Goal: Navigation & Orientation: Find specific page/section

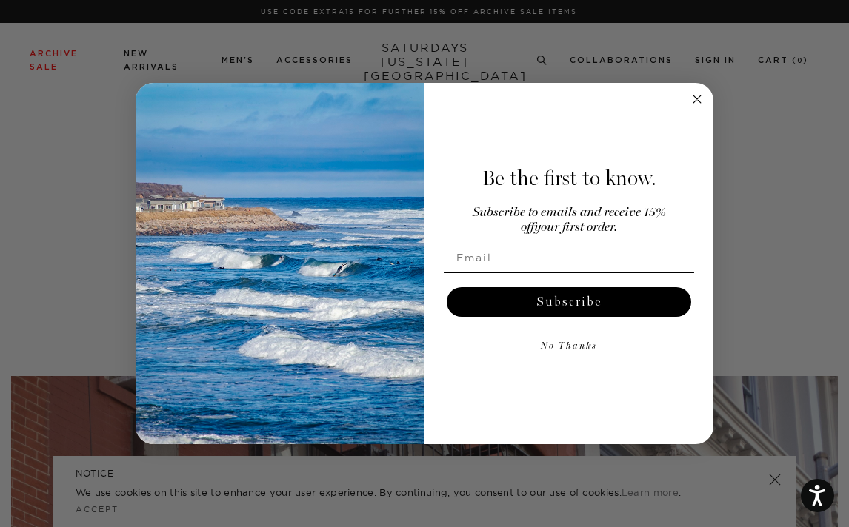
click at [692, 101] on circle "Close dialog" at bounding box center [697, 99] width 17 height 17
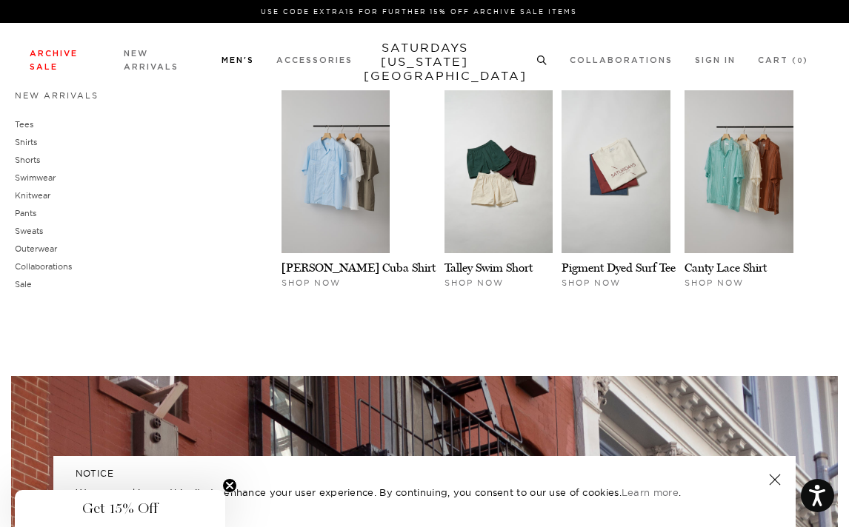
click at [235, 64] on link "Men's" at bounding box center [237, 60] width 33 height 8
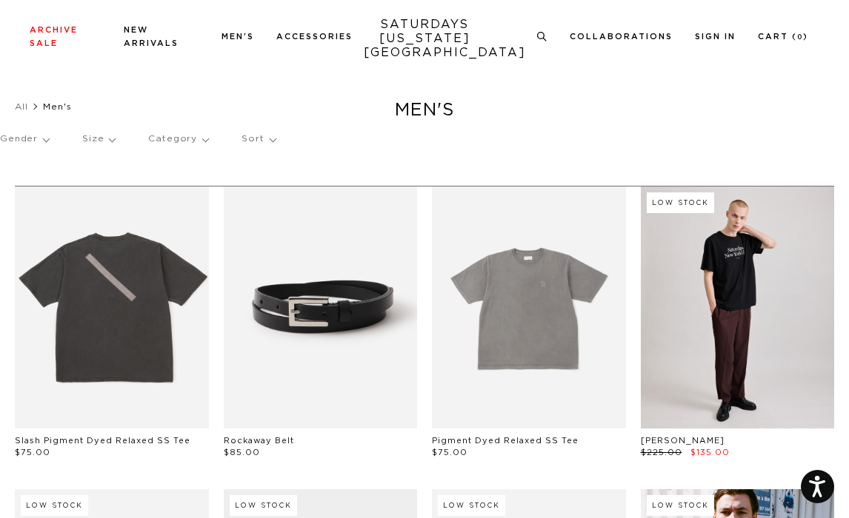
scroll to position [162, 0]
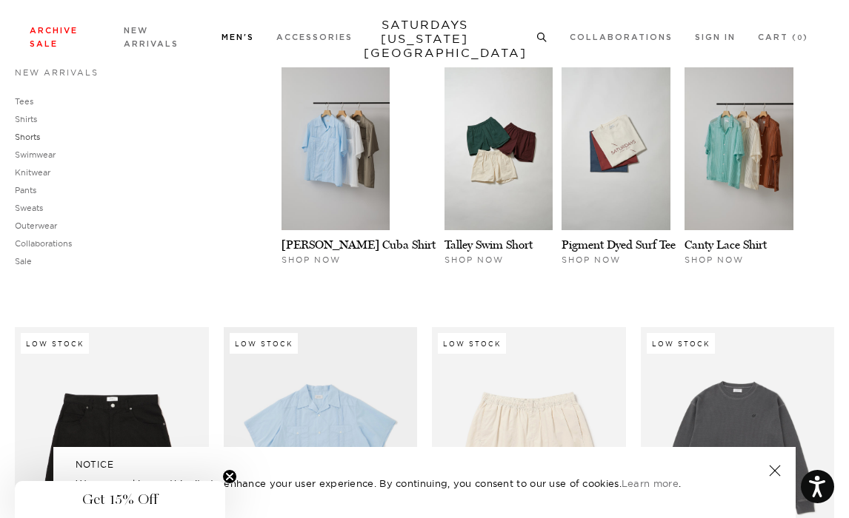
click at [30, 136] on link "Shorts" at bounding box center [27, 137] width 25 height 10
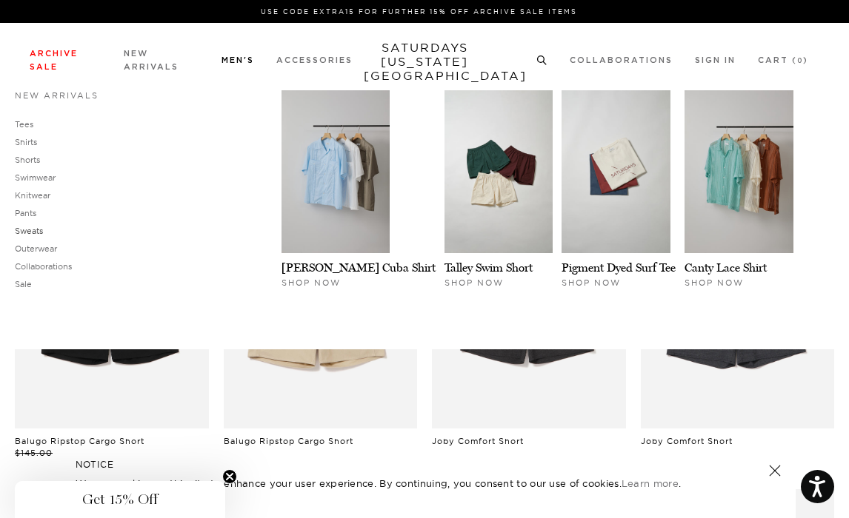
click at [28, 230] on link "Sweats" at bounding box center [29, 231] width 28 height 10
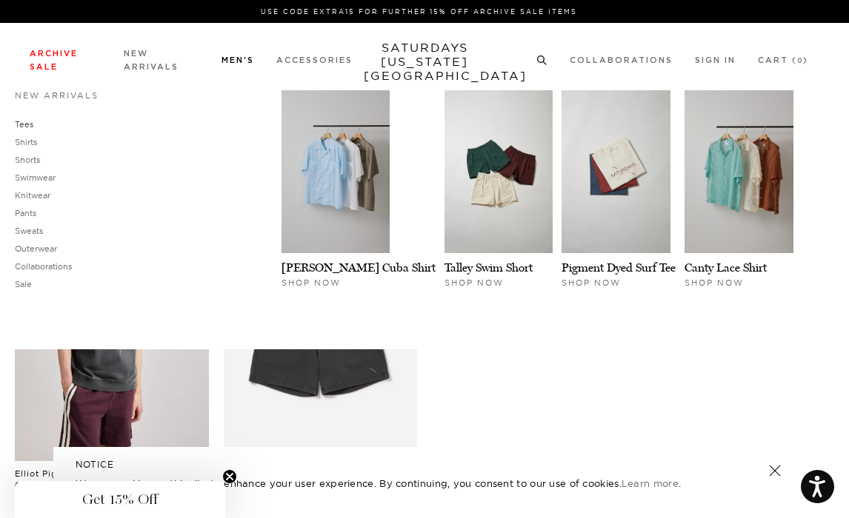
click at [26, 127] on link "Tees" at bounding box center [24, 124] width 19 height 10
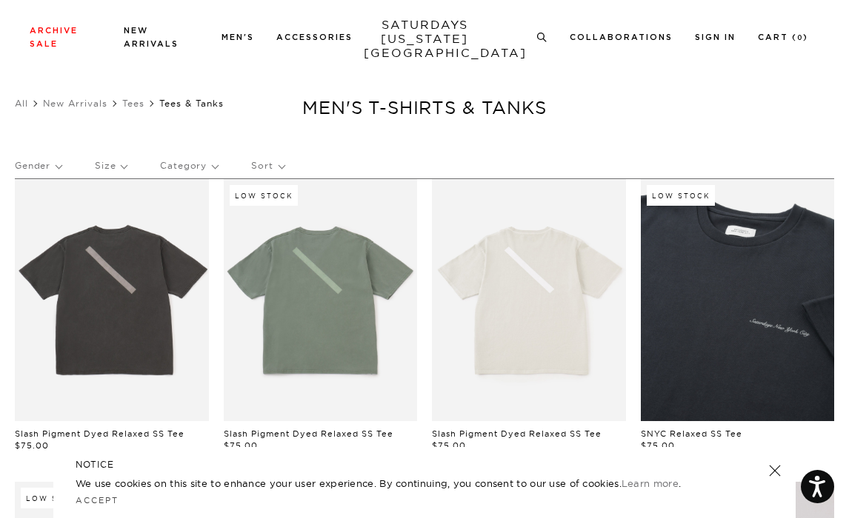
scroll to position [937, 0]
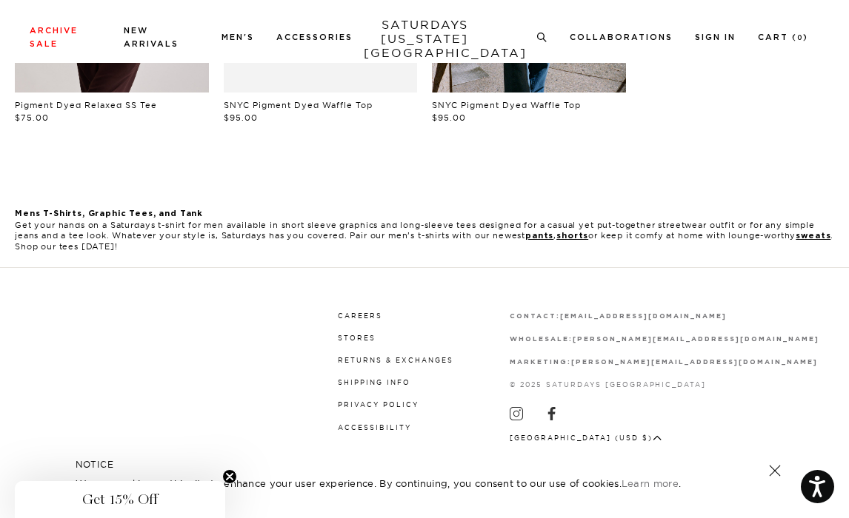
click at [770, 468] on link at bounding box center [774, 471] width 21 height 21
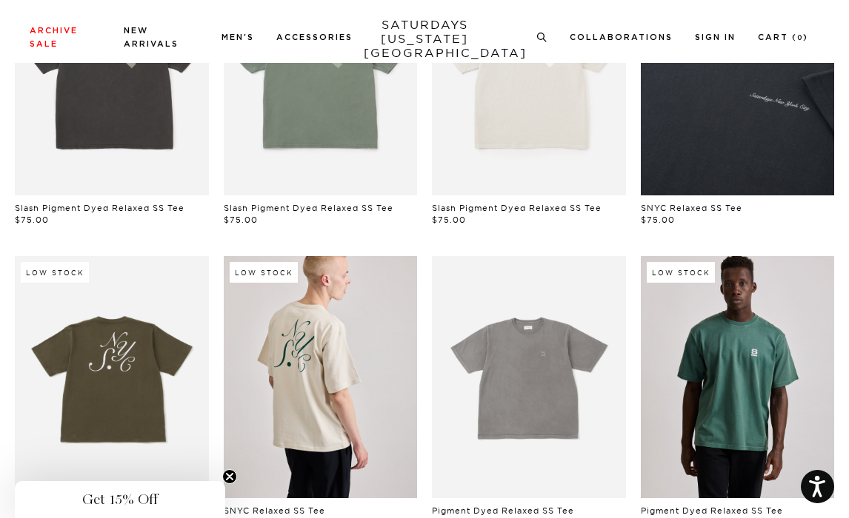
scroll to position [0, 0]
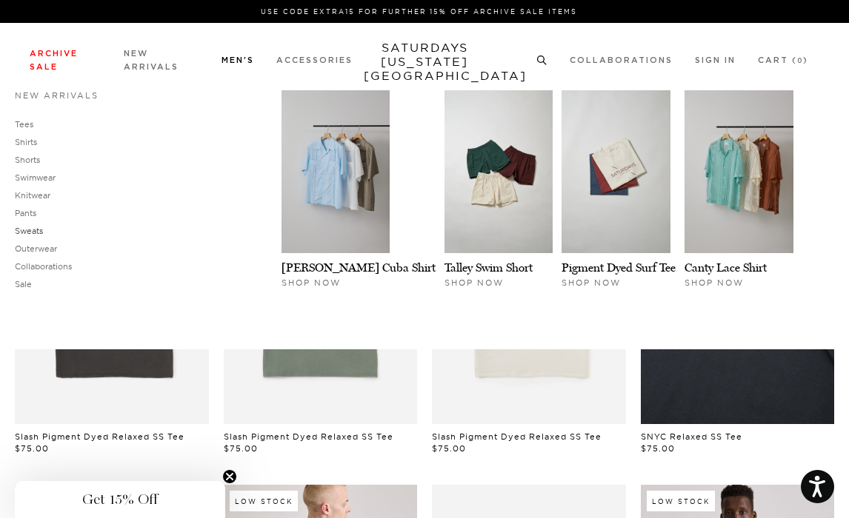
click at [29, 230] on link "Sweats" at bounding box center [29, 231] width 28 height 10
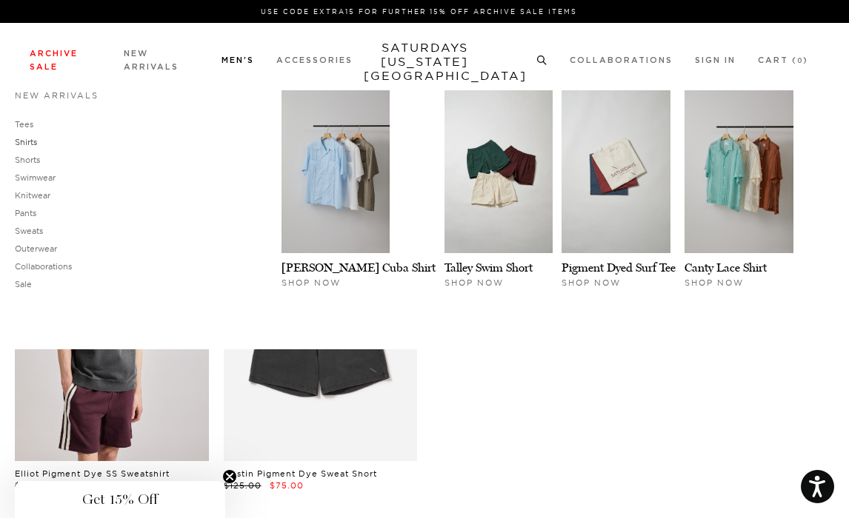
click at [24, 141] on link "Shirts" at bounding box center [26, 142] width 22 height 10
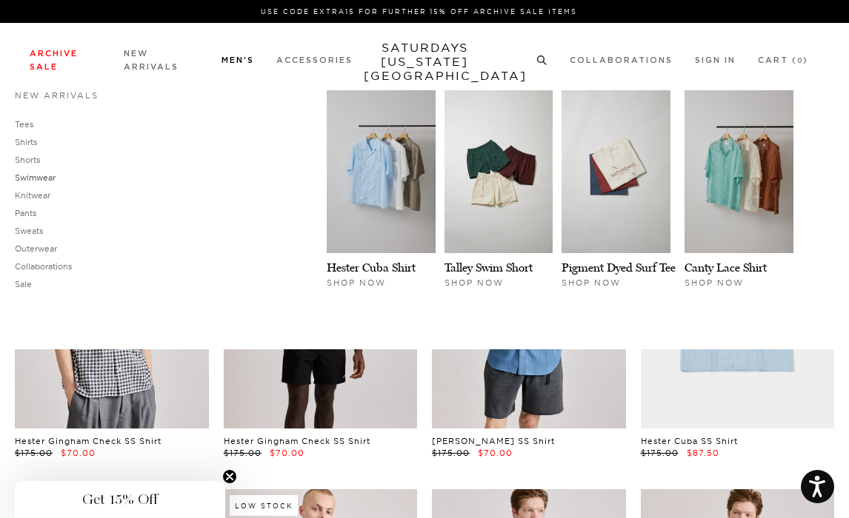
click at [33, 174] on link "Swimwear" at bounding box center [35, 178] width 41 height 10
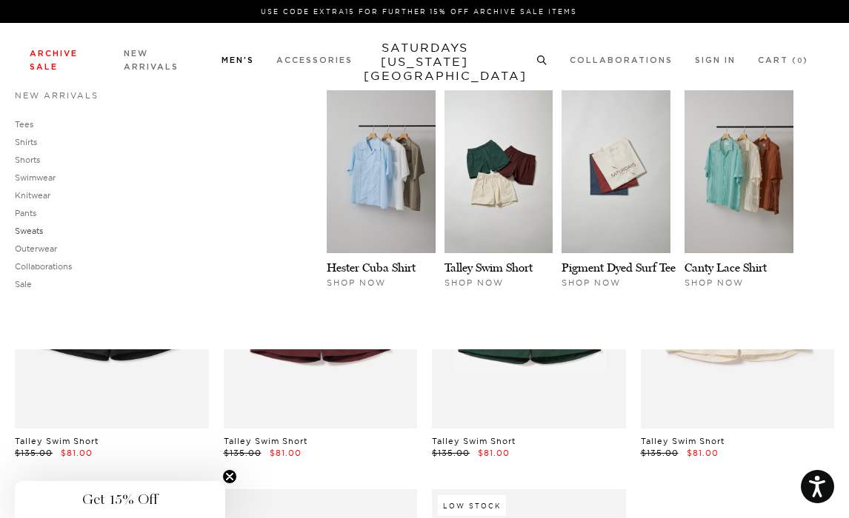
click at [32, 230] on link "Sweats" at bounding box center [29, 231] width 28 height 10
